Goal: Transaction & Acquisition: Purchase product/service

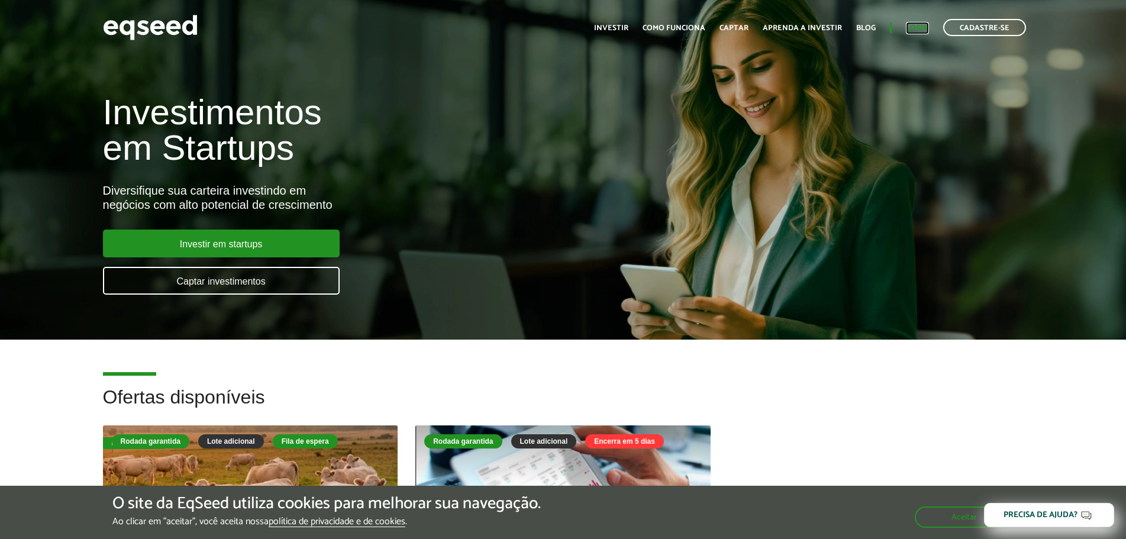
click at [917, 24] on link "Login" at bounding box center [917, 28] width 23 height 8
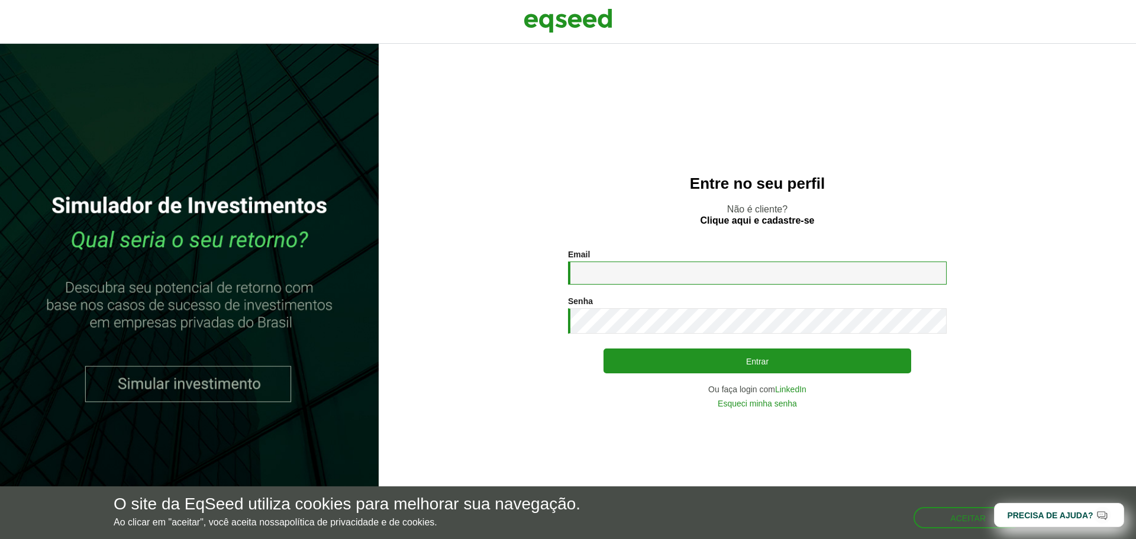
type input "**********"
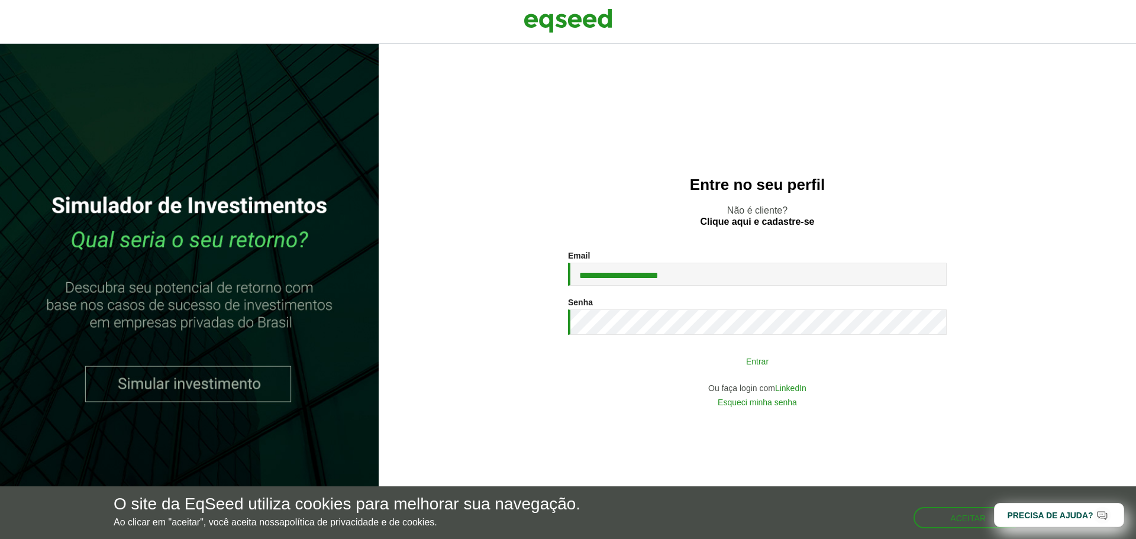
click at [763, 369] on button "Entrar" at bounding box center [758, 361] width 308 height 22
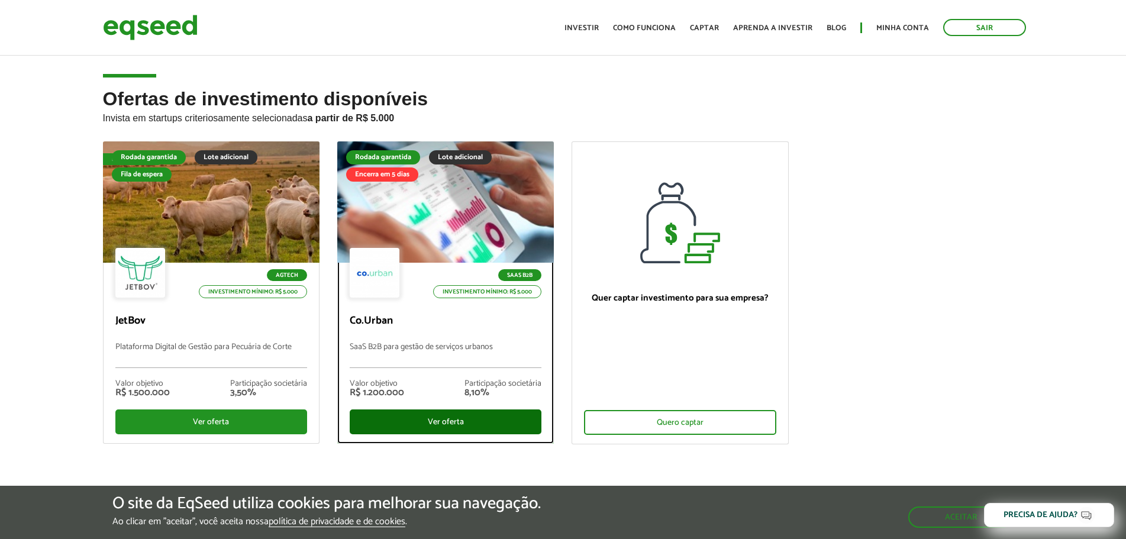
click at [437, 415] on div "Ver oferta" at bounding box center [446, 422] width 192 height 25
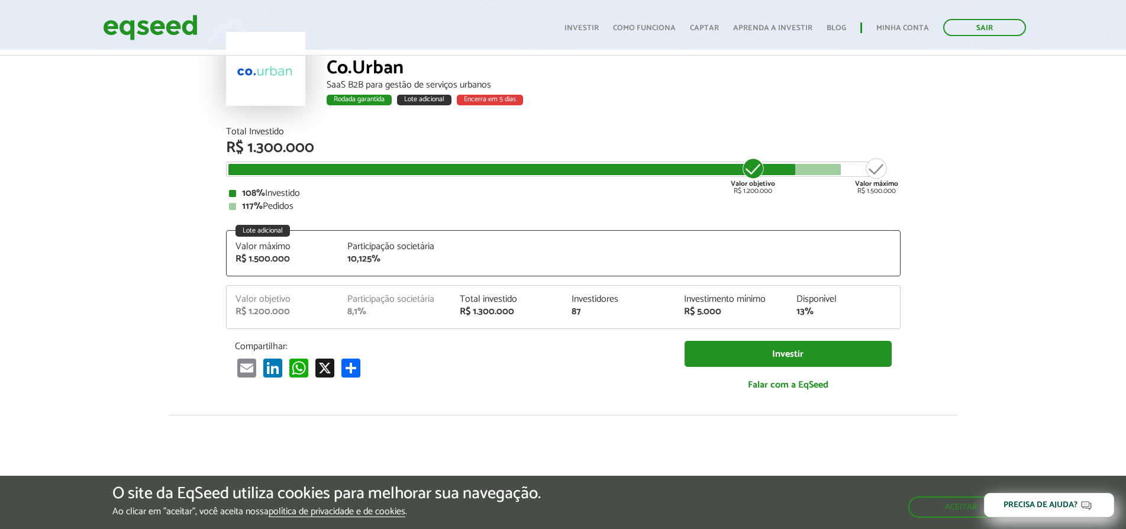
scroll to position [79, 0]
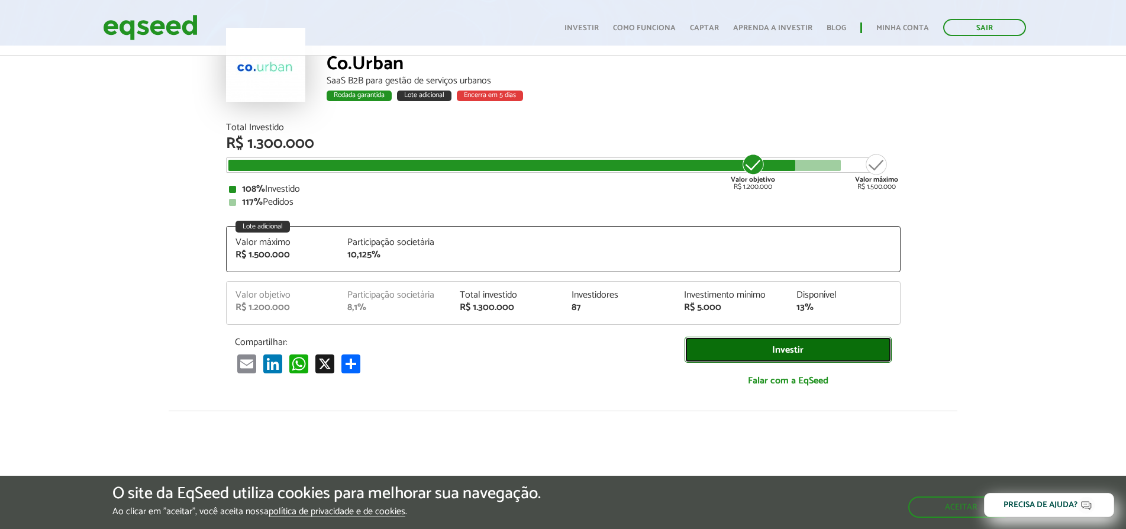
click at [794, 344] on link "Investir" at bounding box center [788, 350] width 207 height 27
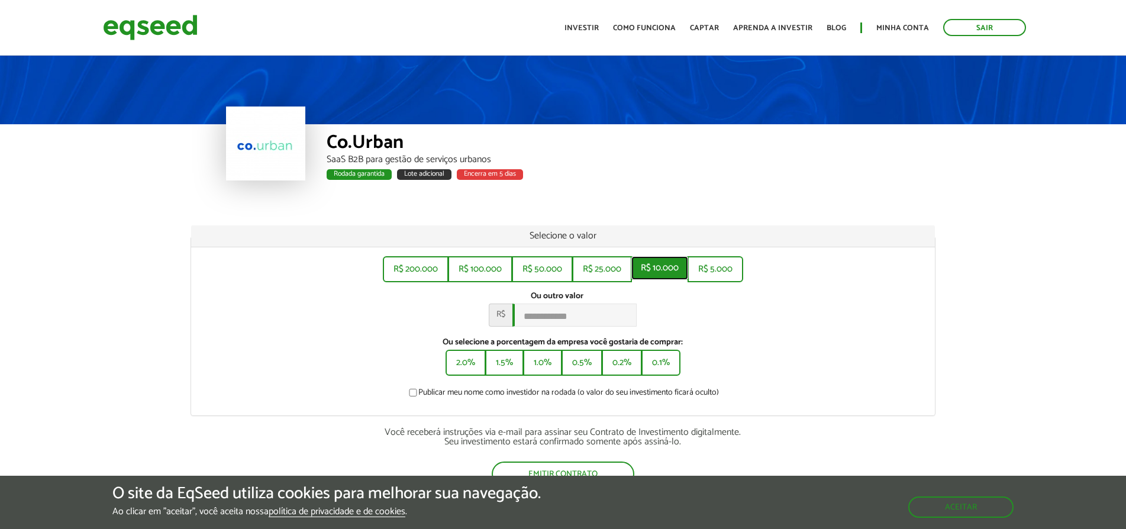
click at [666, 269] on button "R$ 10.000" at bounding box center [660, 268] width 57 height 24
type input "******"
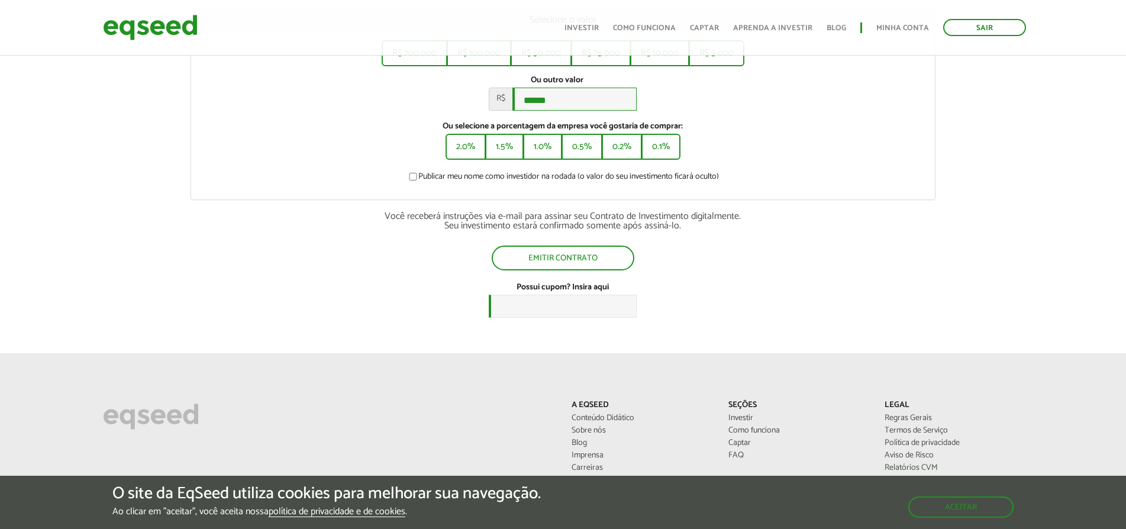
scroll to position [217, 0]
click at [945, 500] on button "Aceitar" at bounding box center [962, 506] width 103 height 19
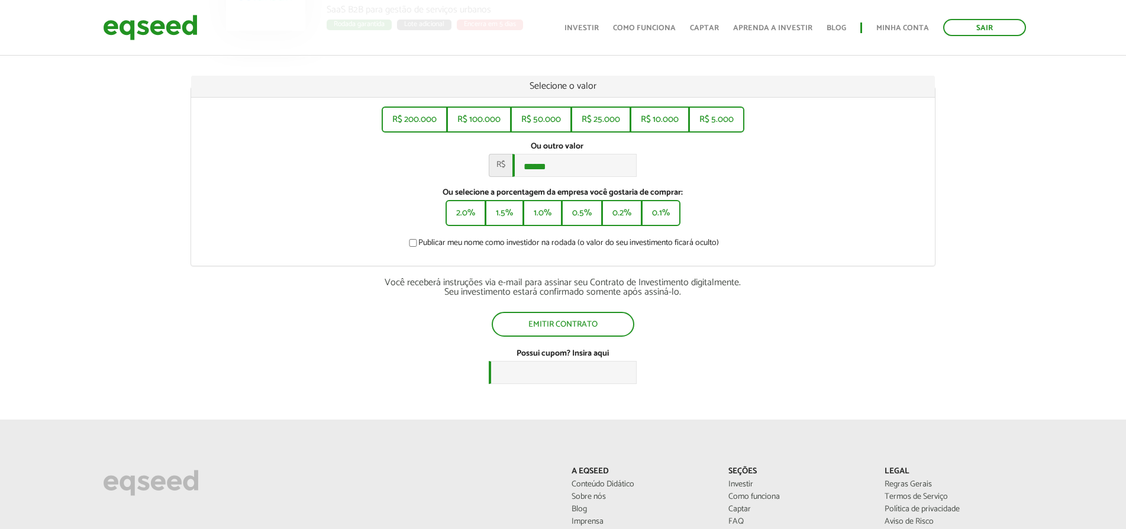
scroll to position [138, 0]
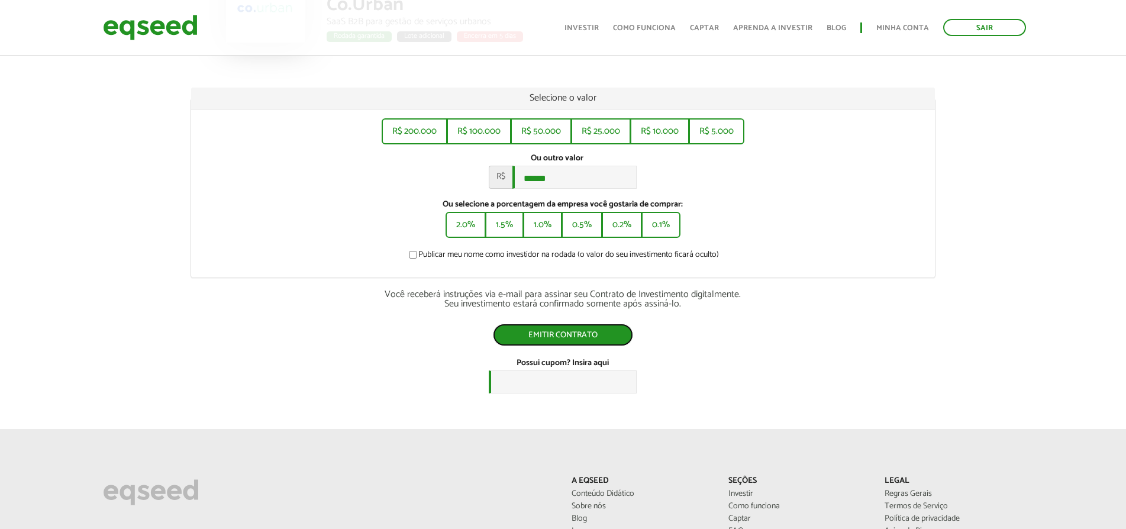
click at [581, 344] on button "Emitir contrato" at bounding box center [563, 335] width 140 height 22
